Goal: Obtain resource: Obtain resource

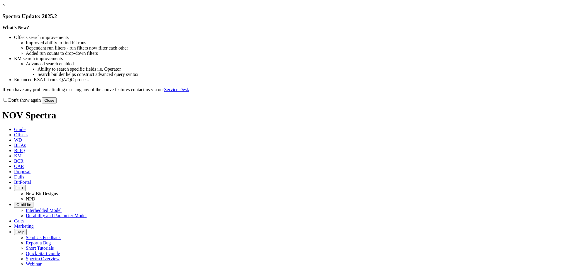
drag, startPoint x: 400, startPoint y: 163, endPoint x: 386, endPoint y: 159, distance: 14.6
click at [57, 103] on button "Close" at bounding box center [49, 100] width 15 height 6
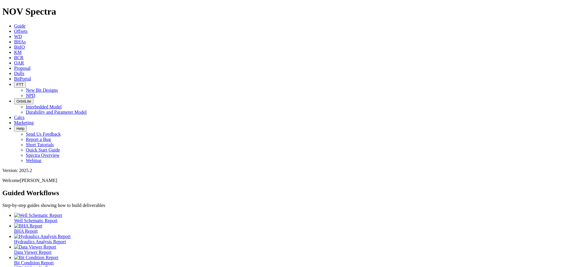
click at [28, 29] on span "Offsets" at bounding box center [20, 31] width 13 height 5
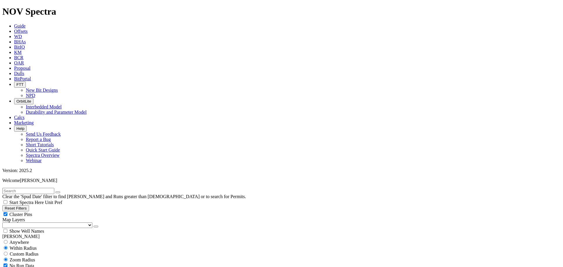
select select "7.875"
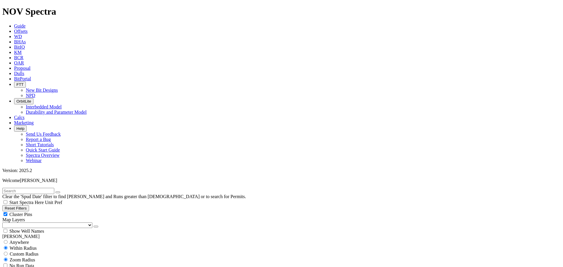
checkbox input "false"
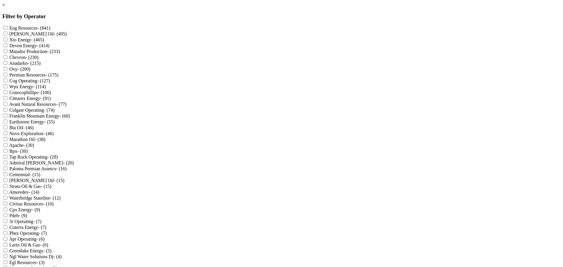
click at [7, 28] on Resources "Eog Resources - (841)" at bounding box center [6, 28] width 4 height 4
checkbox Resources "true"
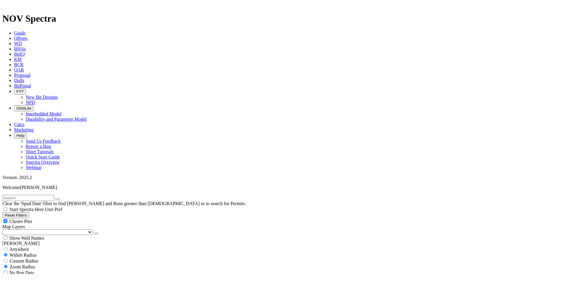
scroll to position [194, 0]
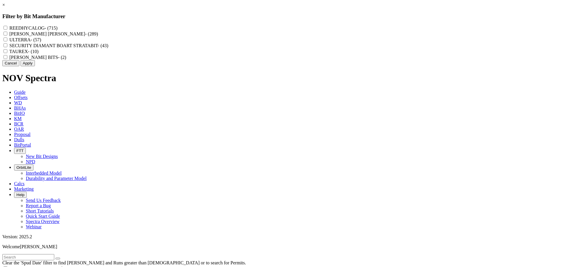
click at [7, 41] on input "ULTERRA - (57)" at bounding box center [6, 40] width 4 height 4
checkbox input "true"
click at [35, 66] on button "Apply" at bounding box center [28, 63] width 14 height 6
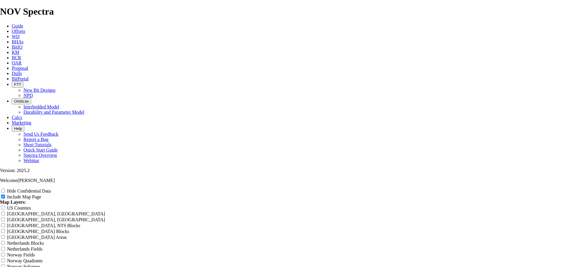
scroll to position [872, 0]
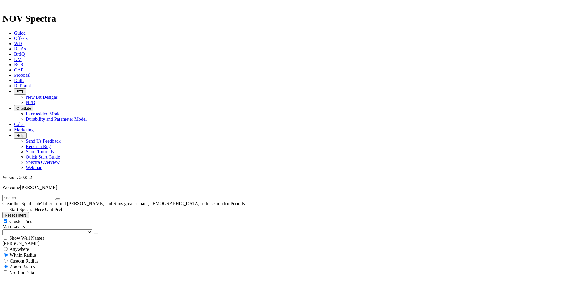
scroll to position [162, 0]
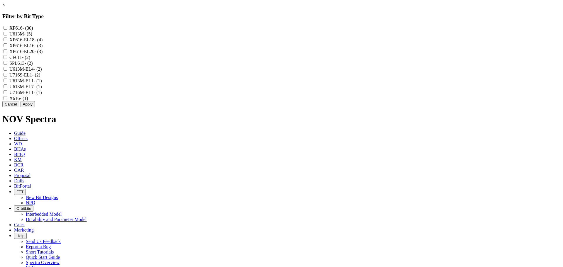
click at [7, 76] on input "U716S-EL1 - (2)" at bounding box center [6, 75] width 4 height 4
checkbox input "true"
click at [7, 94] on input "U716M-EL1 - (1)" at bounding box center [6, 92] width 4 height 4
checkbox input "true"
click at [35, 107] on button "Apply" at bounding box center [28, 104] width 14 height 6
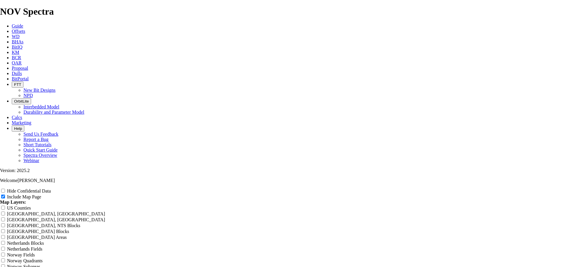
scroll to position [235, 0]
